Goal: Transaction & Acquisition: Purchase product/service

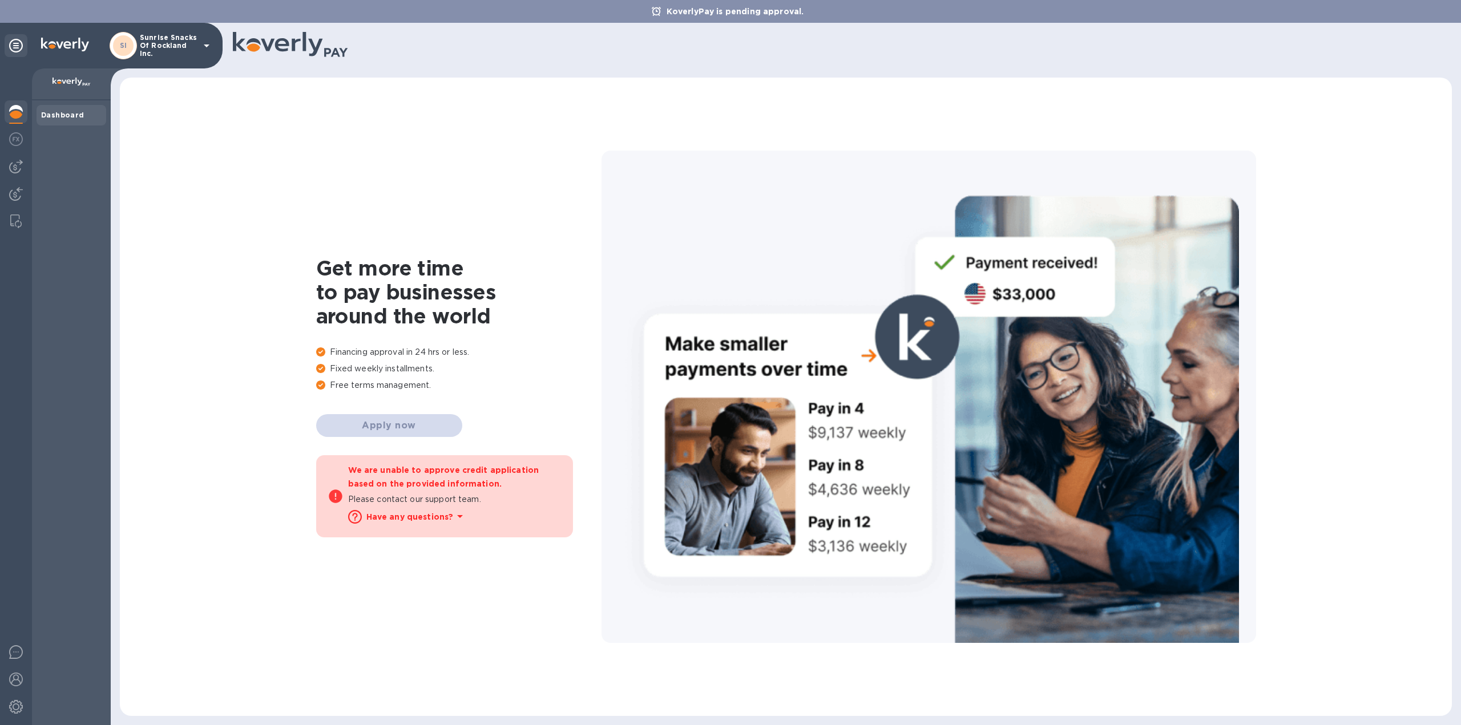
click at [64, 116] on b "Dashboard" at bounding box center [62, 115] width 43 height 9
click at [21, 709] on img at bounding box center [16, 707] width 14 height 14
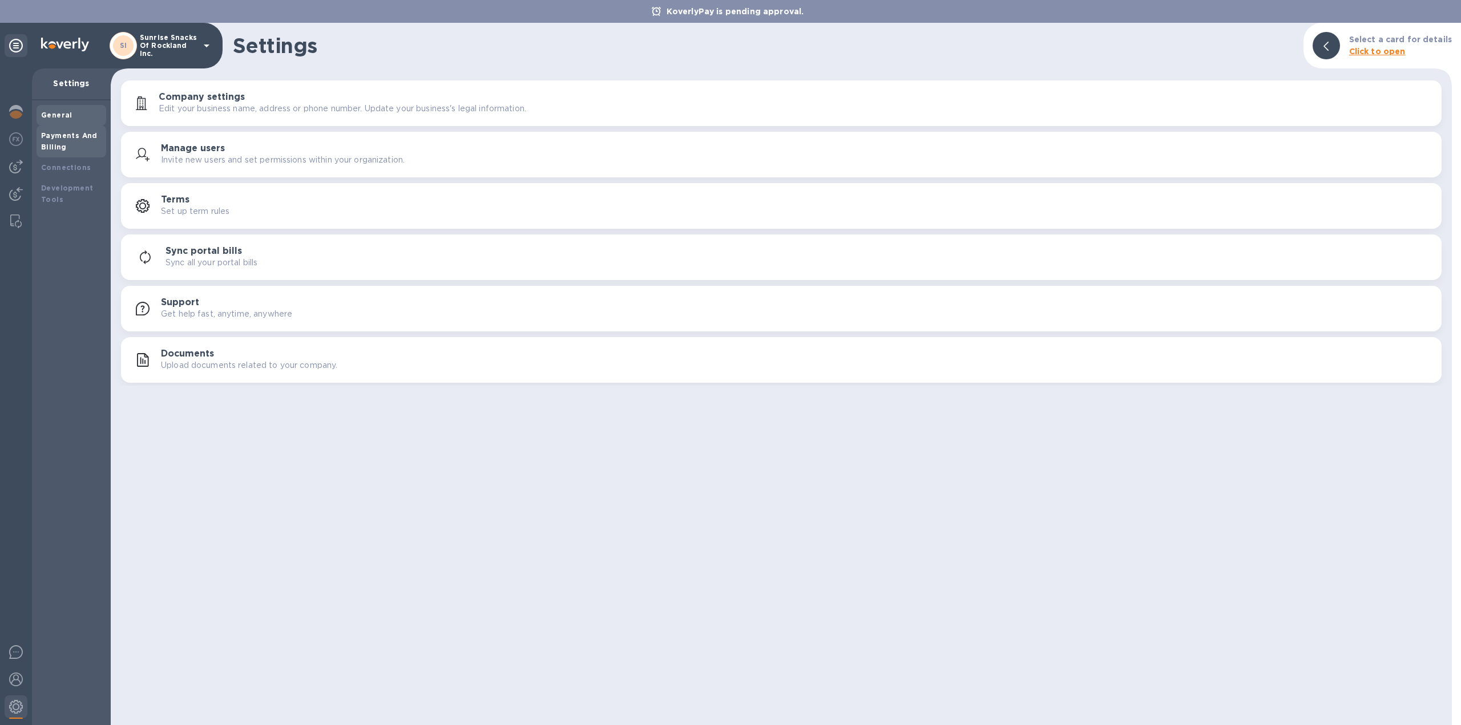
click at [83, 140] on div "Payments And Billing" at bounding box center [71, 141] width 60 height 23
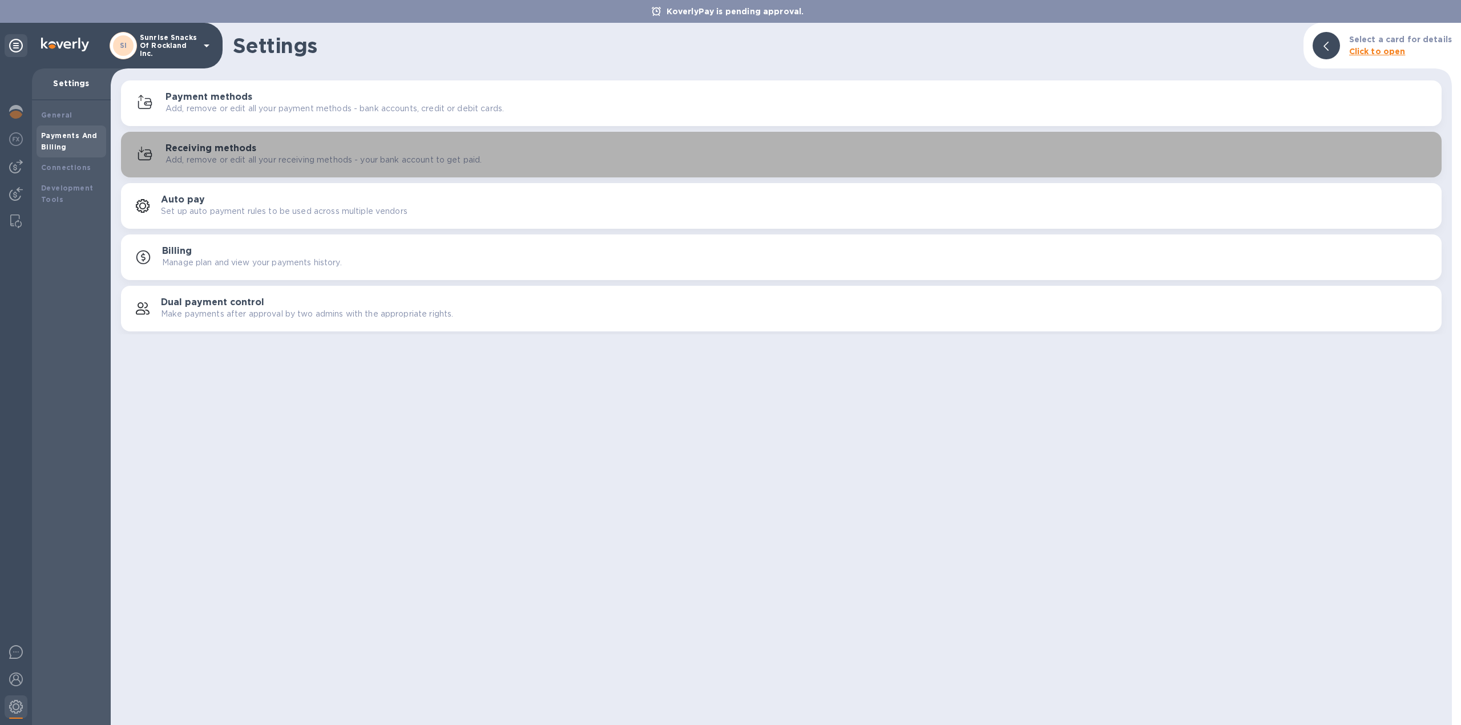
click at [282, 152] on div "Receiving methods Add, remove or edit all your receiving methods - your bank ac…" at bounding box center [798, 154] width 1267 height 23
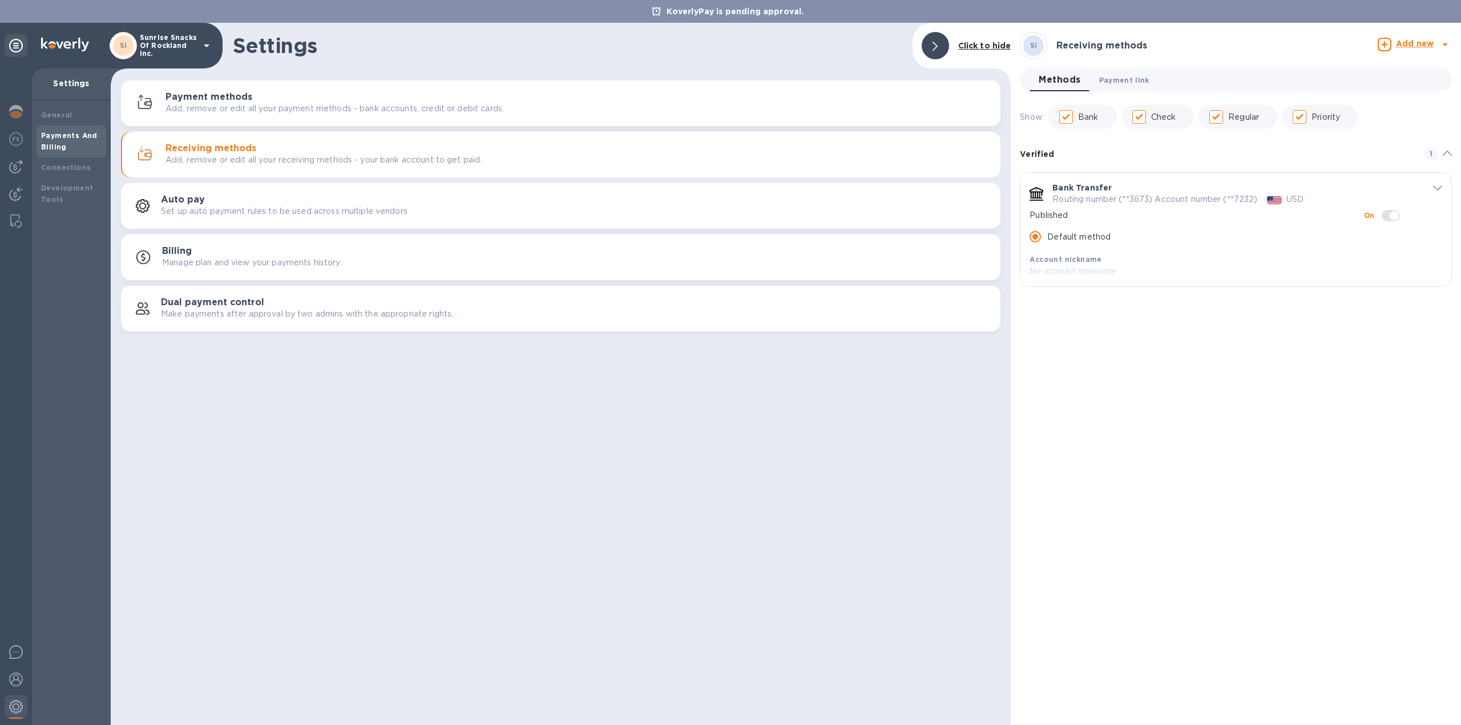
click at [1108, 82] on span "Payment link 0" at bounding box center [1124, 80] width 50 height 12
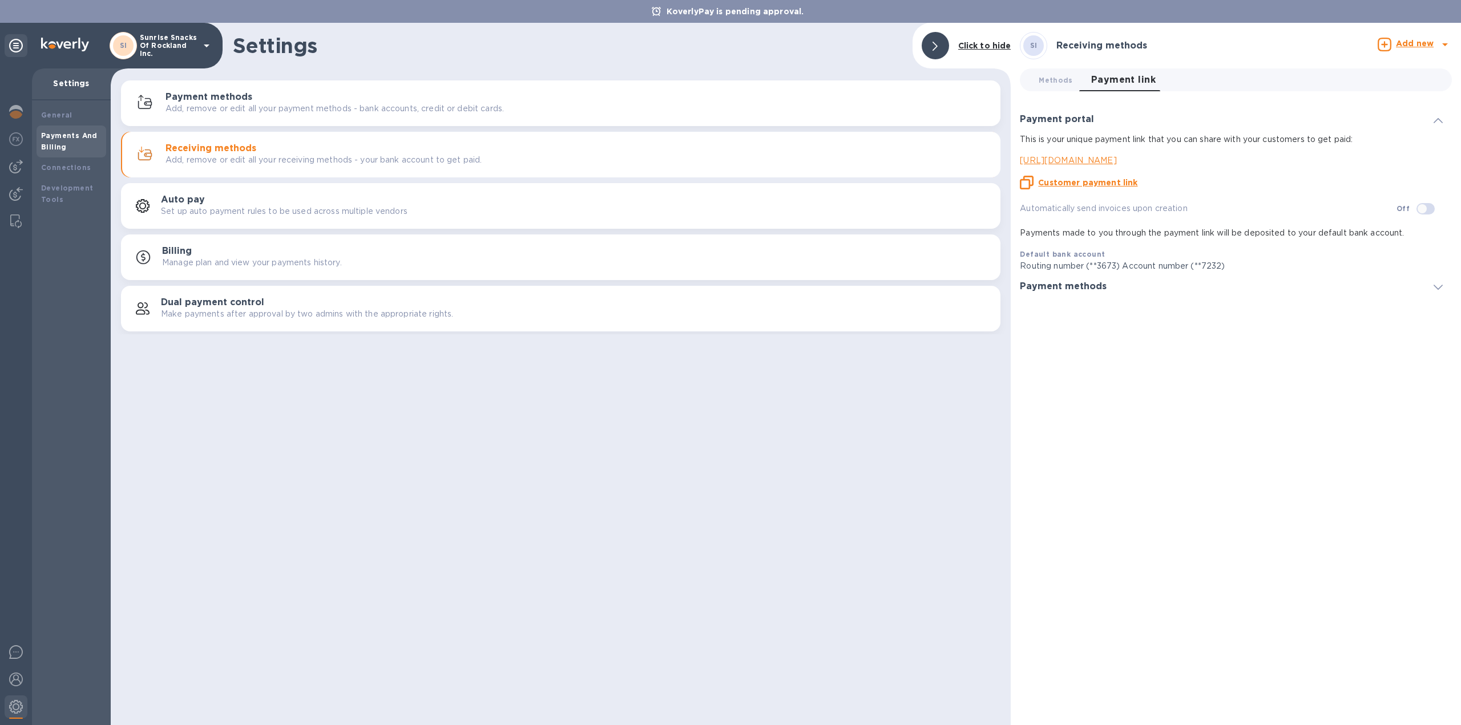
click at [1109, 184] on u "Customer payment link" at bounding box center [1087, 182] width 99 height 9
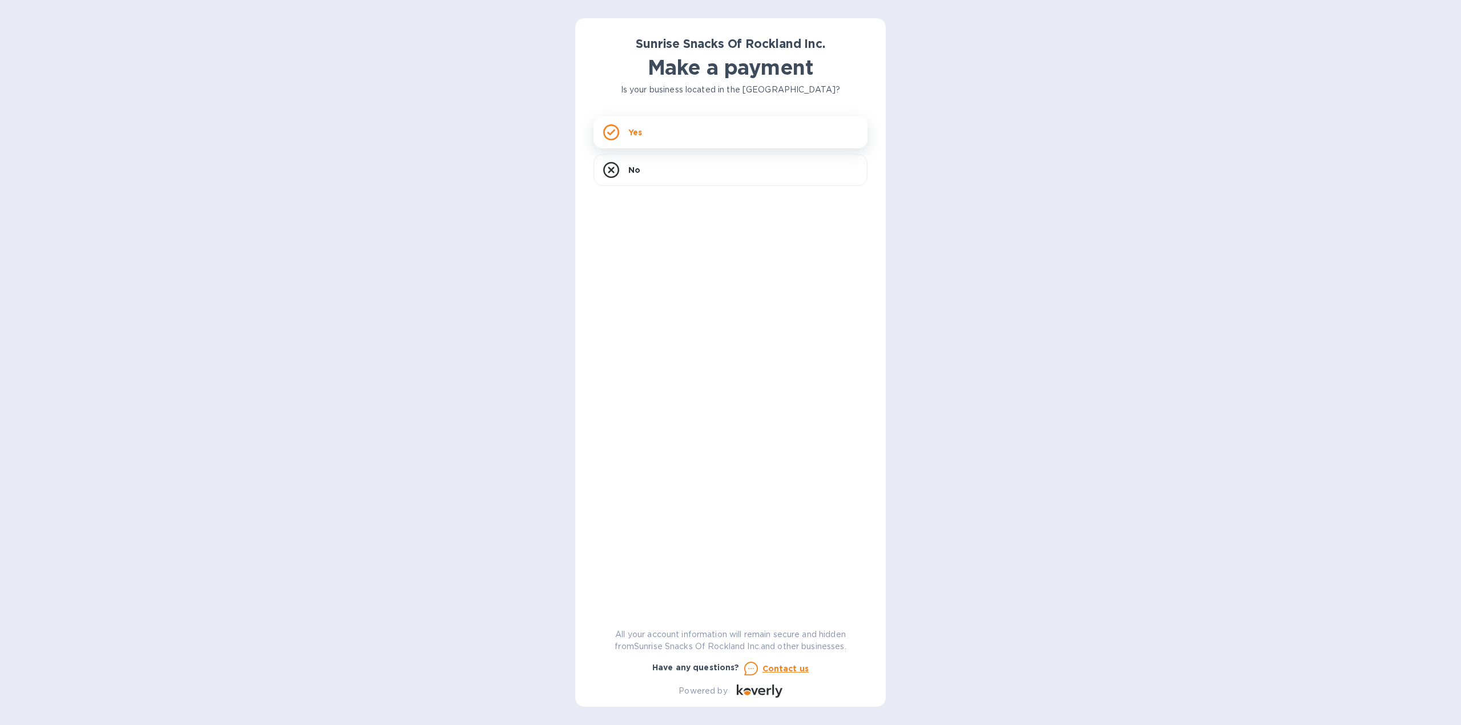
click at [640, 128] on p "Yes" at bounding box center [635, 132] width 14 height 11
click at [632, 171] on p "No" at bounding box center [634, 169] width 12 height 11
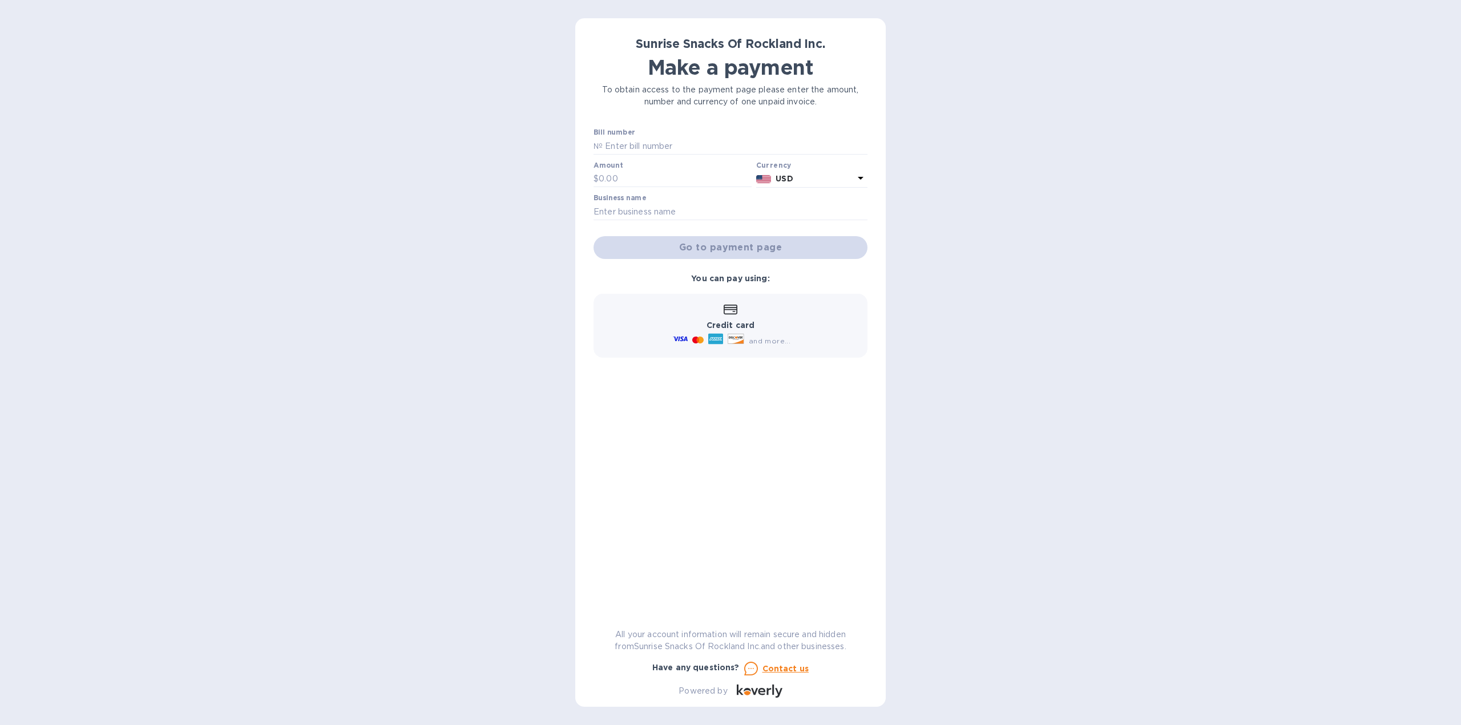
click at [725, 317] on div "Credit card and more..." at bounding box center [731, 326] width 120 height 44
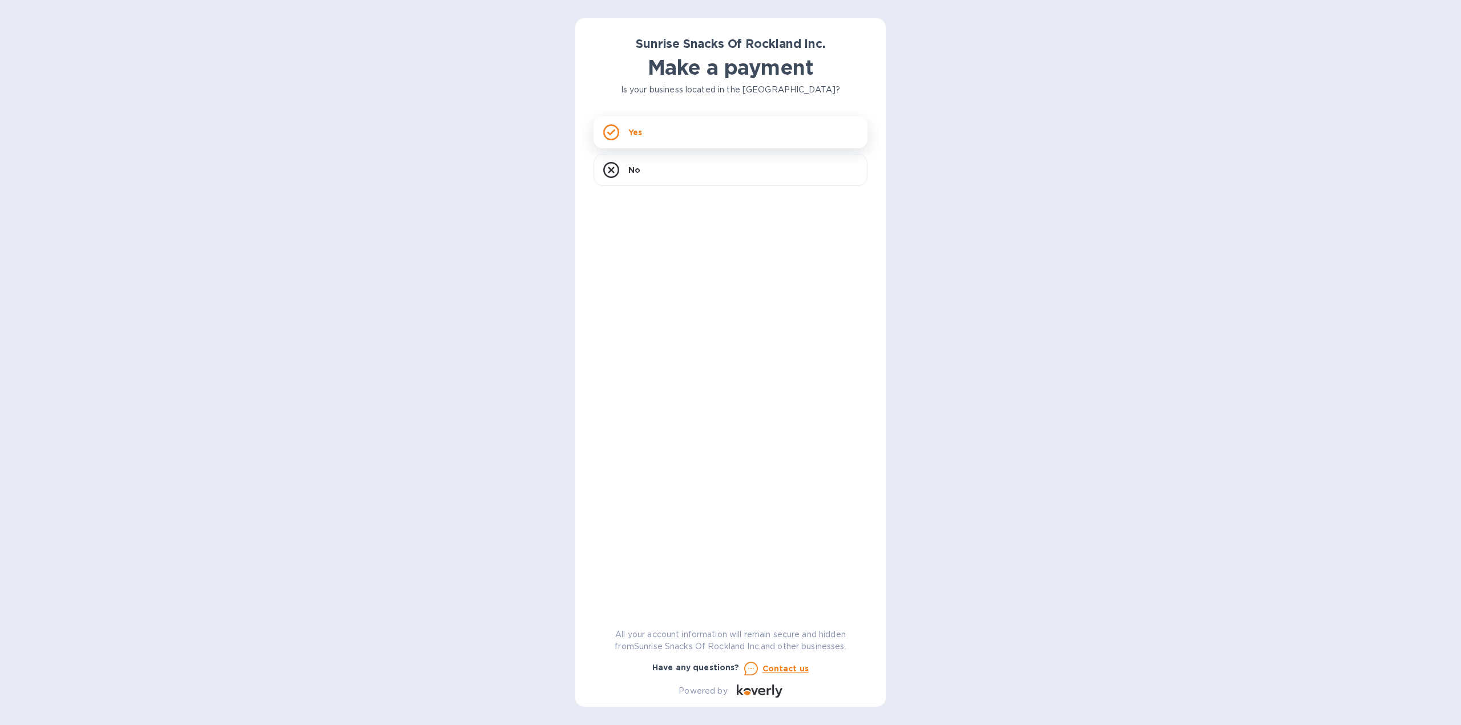
click at [729, 143] on div "Yes" at bounding box center [730, 132] width 274 height 32
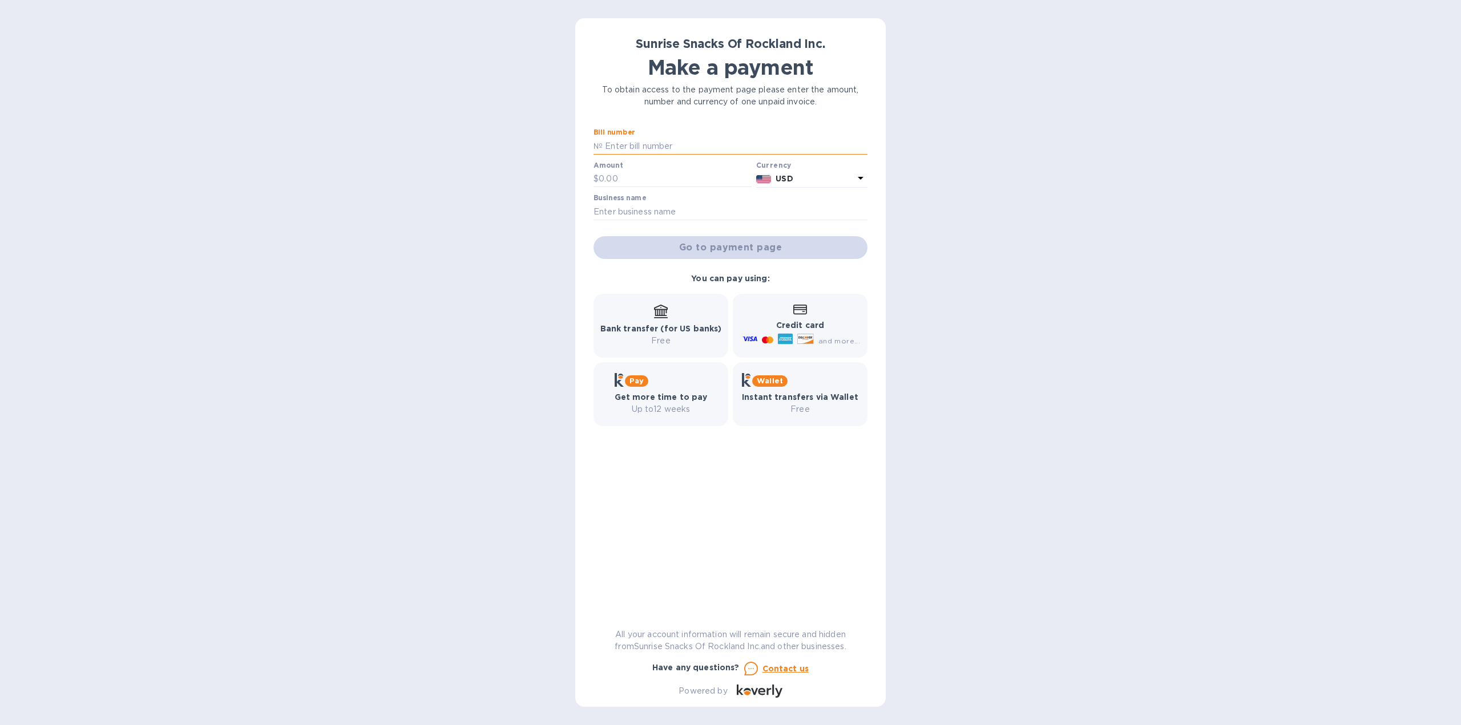
click at [714, 149] on input "text" at bounding box center [735, 146] width 265 height 17
type input "Test"
click at [669, 173] on input "text" at bounding box center [675, 179] width 153 height 17
type input "5"
click at [669, 208] on input "text" at bounding box center [730, 211] width 274 height 17
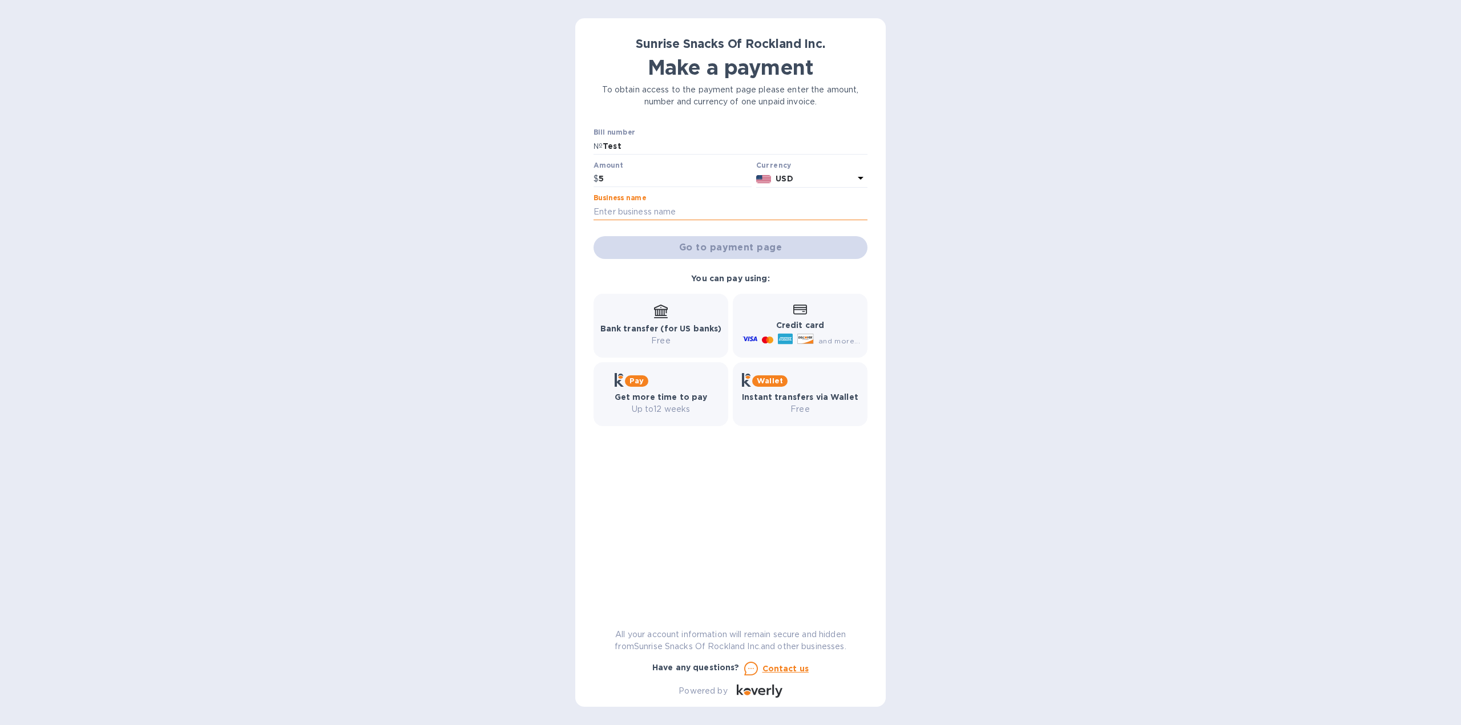
type input "Sunrise Snacks Of Rockland Inc."
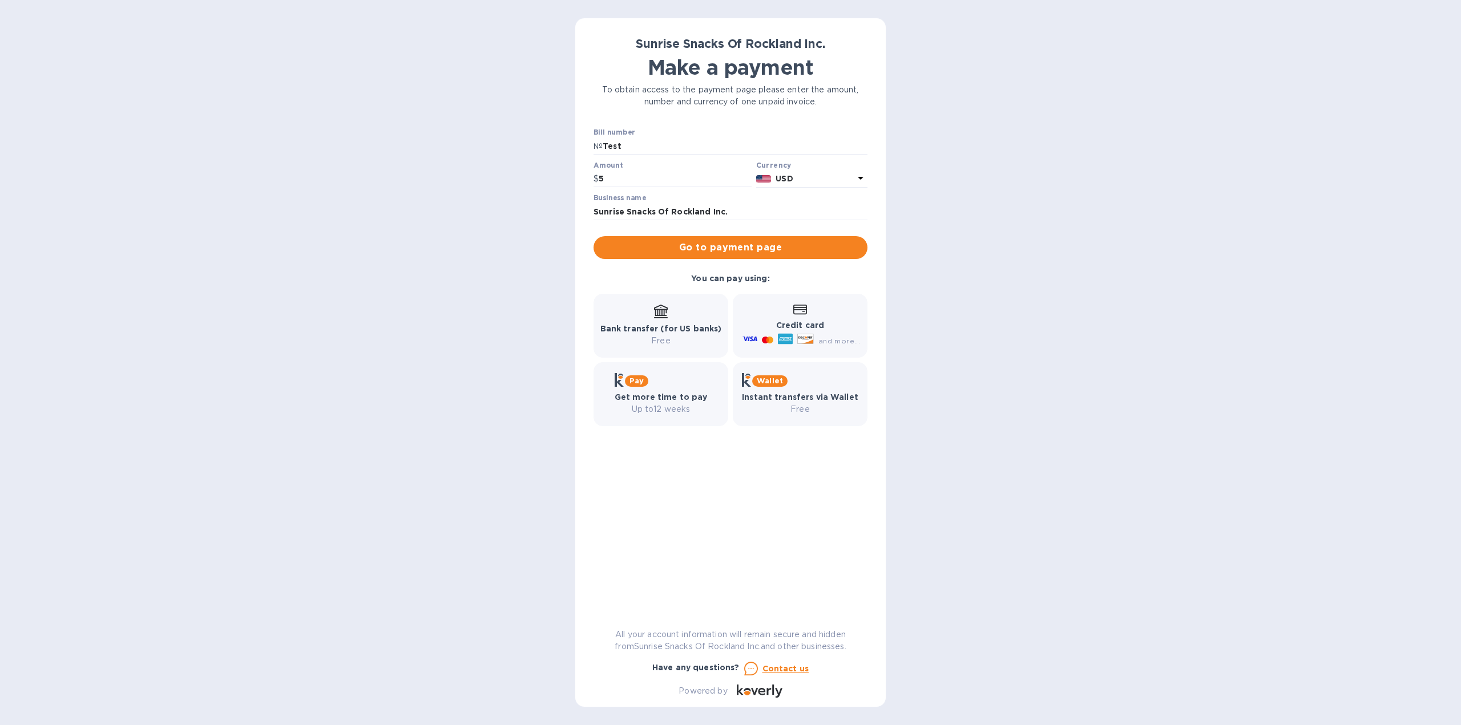
click at [761, 322] on p "Credit card" at bounding box center [800, 326] width 120 height 12
click at [794, 326] on b "Credit card" at bounding box center [800, 325] width 48 height 9
click at [683, 318] on div "Bank transfer (for US banks) Free" at bounding box center [661, 326] width 122 height 42
click at [729, 256] on button "Go to payment page" at bounding box center [730, 247] width 274 height 23
